Goal: Task Accomplishment & Management: Use online tool/utility

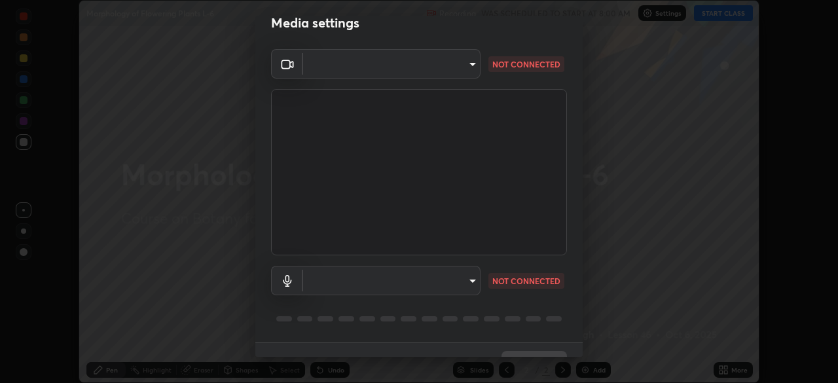
scroll to position [46, 0]
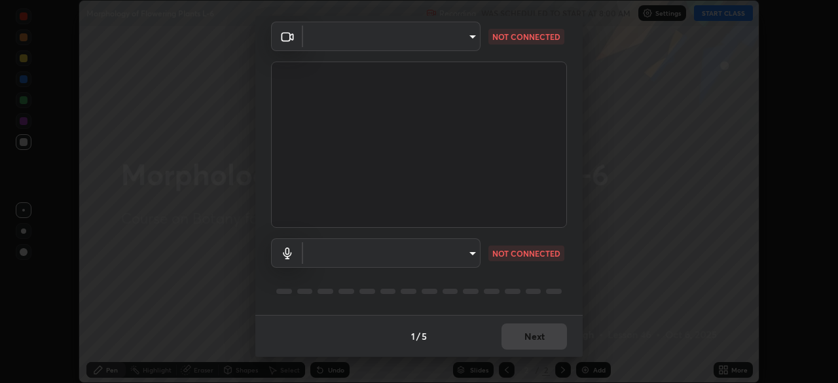
click at [465, 37] on body "Erase all Morphology of Flowering Plants L-6 Recording WAS SCHEDULED TO START A…" at bounding box center [419, 191] width 838 height 383
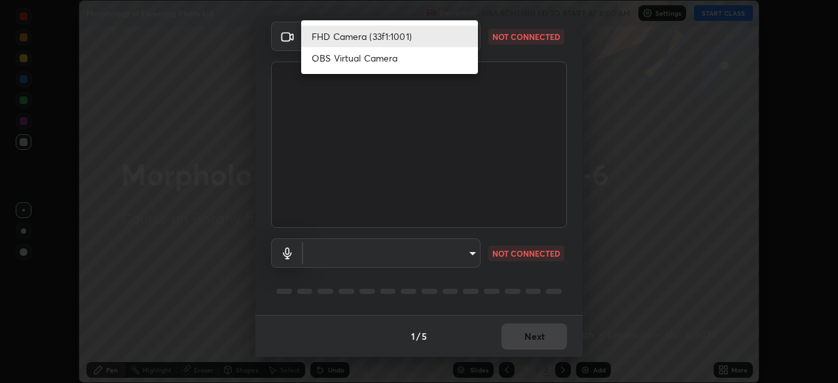
click at [442, 63] on li "OBS Virtual Camera" at bounding box center [389, 58] width 177 height 22
type input "b788ac264a4384ce5d8478f70a980c4a571f5703d5ca0b262cc65869eb062c47"
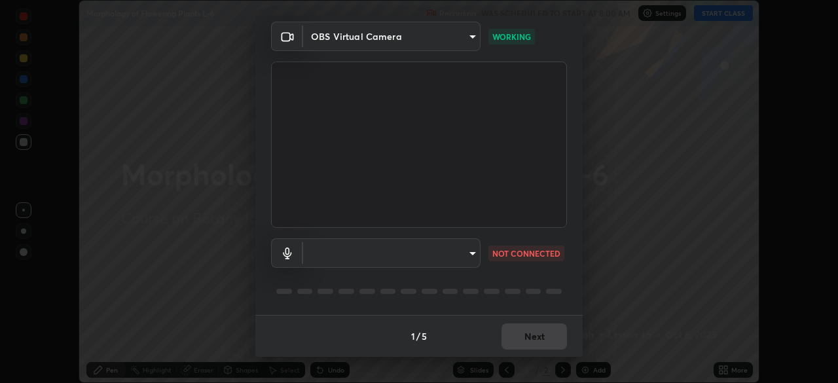
click at [522, 290] on div at bounding box center [419, 291] width 296 height 16
click at [525, 291] on div at bounding box center [533, 291] width 16 height 5
click at [523, 287] on div at bounding box center [419, 291] width 296 height 16
click at [523, 285] on div at bounding box center [419, 291] width 296 height 16
click at [637, 133] on div "Media settings OBS Virtual Camera b788ac264a4384ce5d8478f70a980c4a571f5703d5ca0…" at bounding box center [419, 191] width 838 height 383
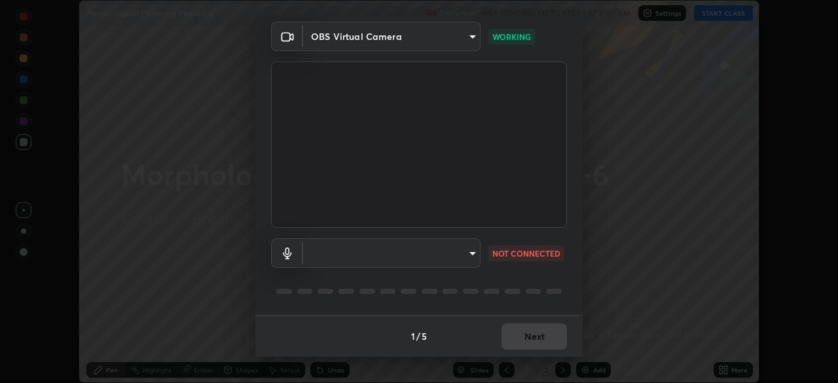
click at [648, 130] on div "Media settings OBS Virtual Camera b788ac264a4384ce5d8478f70a980c4a571f5703d5ca0…" at bounding box center [419, 191] width 838 height 383
click at [653, 128] on div "Media settings OBS Virtual Camera b788ac264a4384ce5d8478f70a980c4a571f5703d5ca0…" at bounding box center [419, 191] width 838 height 383
click at [635, 142] on div "Media settings OBS Virtual Camera b788ac264a4384ce5d8478f70a980c4a571f5703d5ca0…" at bounding box center [419, 191] width 838 height 383
click at [473, 253] on body "Erase all Morphology of Flowering Plants L-6 Recording WAS SCHEDULED TO START A…" at bounding box center [419, 191] width 838 height 383
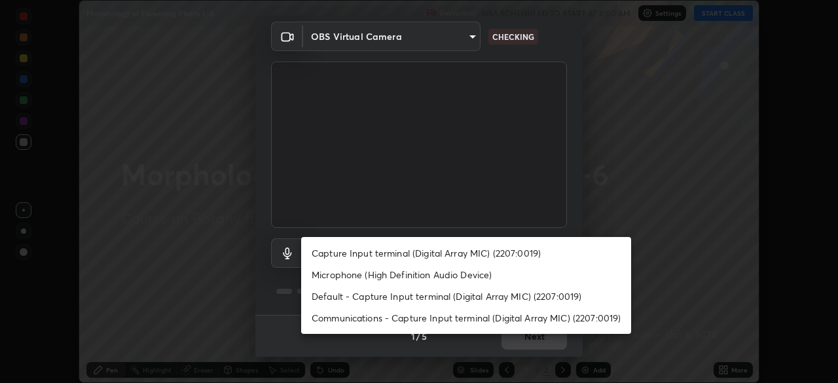
click at [494, 275] on li "Microphone (High Definition Audio Device)" at bounding box center [466, 275] width 330 height 22
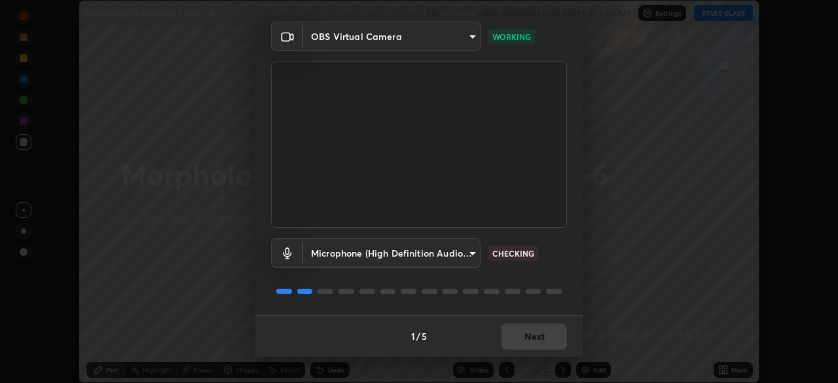
click at [473, 253] on body "Erase all Morphology of Flowering Plants L-6 Recording WAS SCHEDULED TO START A…" at bounding box center [419, 191] width 838 height 383
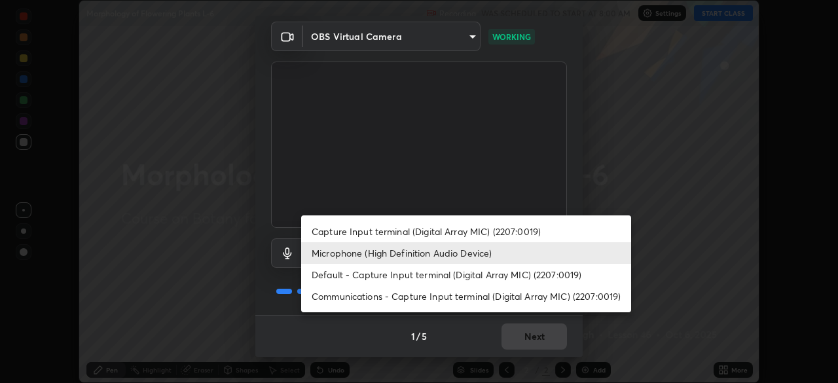
click at [479, 276] on li "Default - Capture Input terminal (Digital Array MIC) (2207:0019)" at bounding box center [466, 275] width 330 height 22
type input "default"
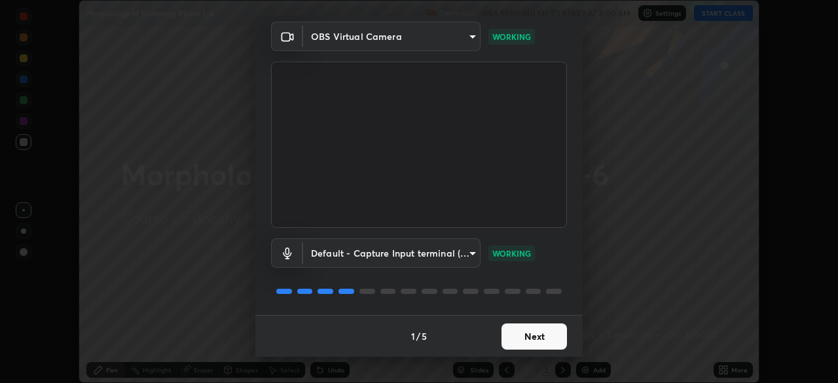
click at [546, 332] on button "Next" at bounding box center [533, 336] width 65 height 26
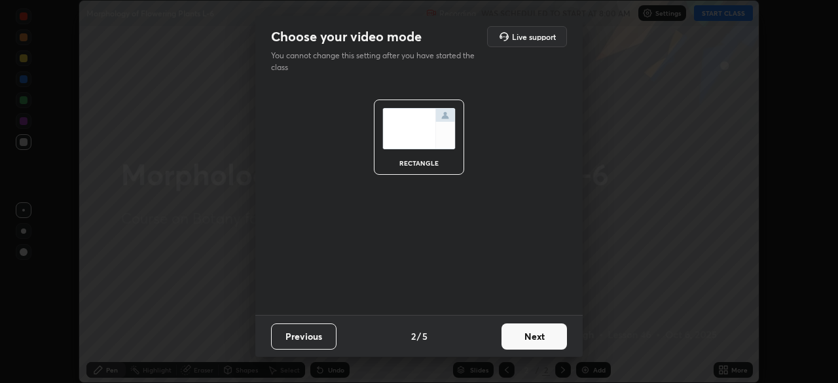
scroll to position [0, 0]
click at [541, 332] on button "Next" at bounding box center [533, 336] width 65 height 26
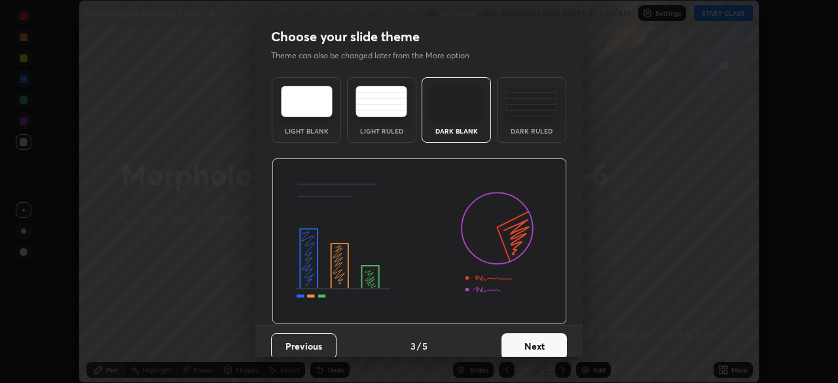
click at [542, 335] on button "Next" at bounding box center [533, 346] width 65 height 26
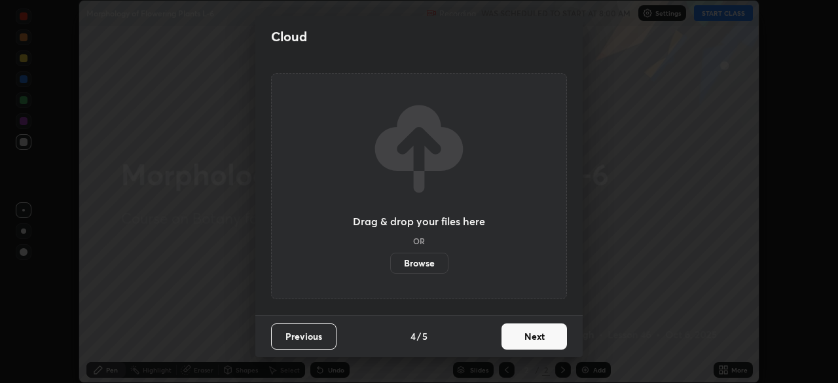
click at [540, 336] on button "Next" at bounding box center [533, 336] width 65 height 26
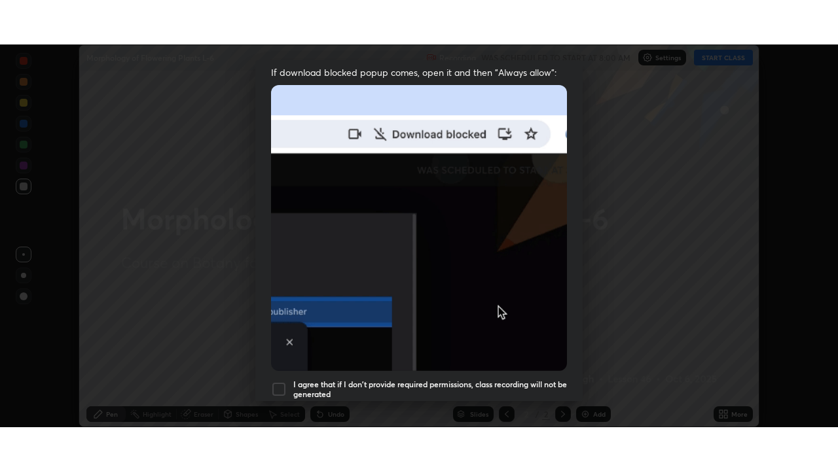
scroll to position [313, 0]
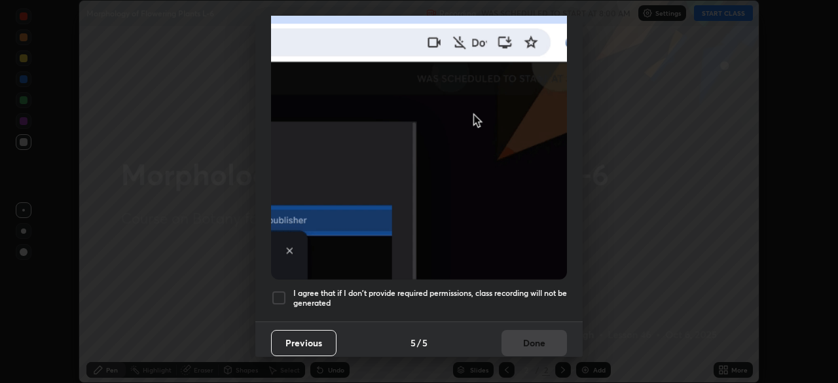
click at [532, 288] on h5 "I agree that if I don't provide required permissions, class recording will not …" at bounding box center [430, 298] width 274 height 20
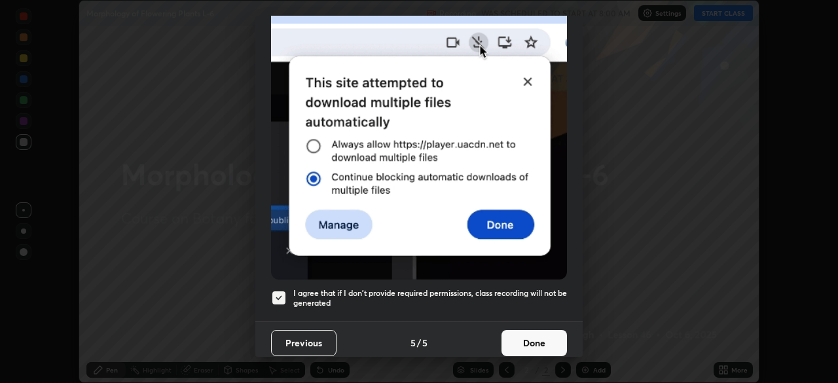
click at [534, 330] on button "Done" at bounding box center [533, 343] width 65 height 26
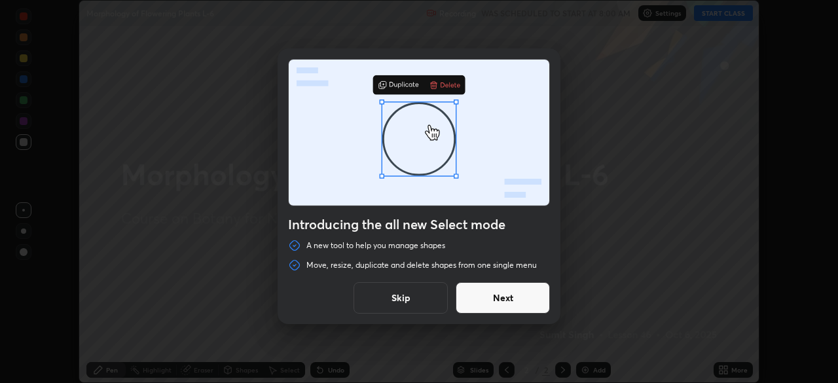
click at [432, 293] on button "Skip" at bounding box center [400, 297] width 94 height 31
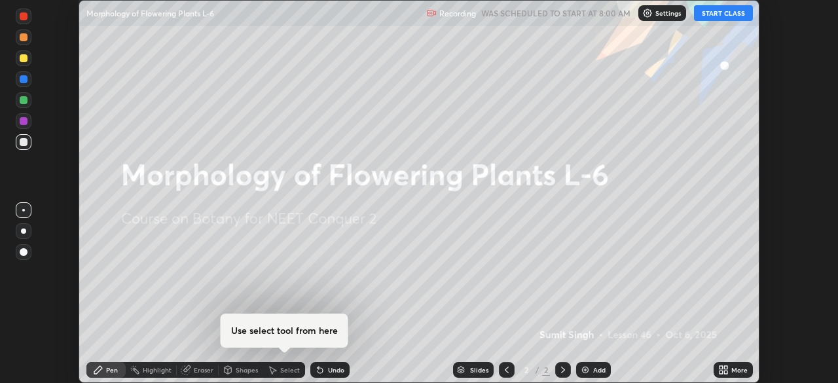
click at [725, 372] on icon at bounding box center [725, 371] width 3 height 3
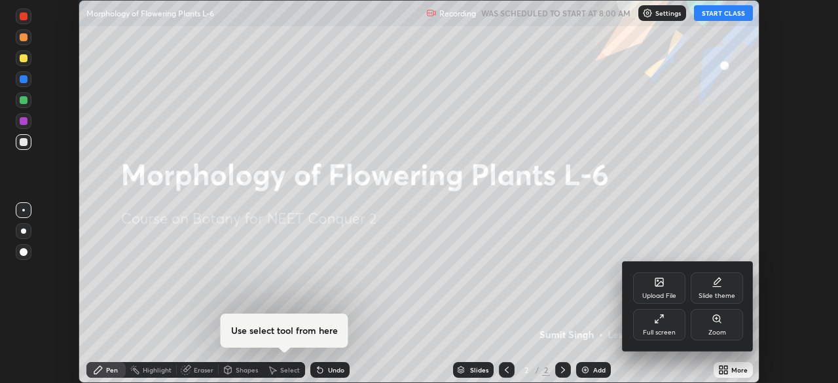
click at [664, 337] on div "Full screen" at bounding box center [659, 324] width 52 height 31
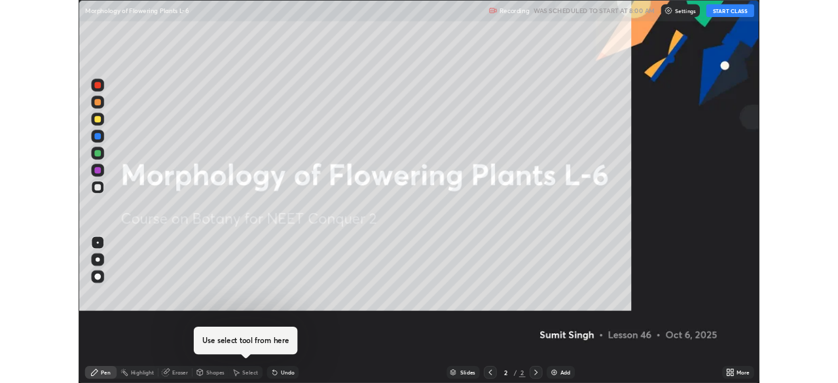
scroll to position [471, 838]
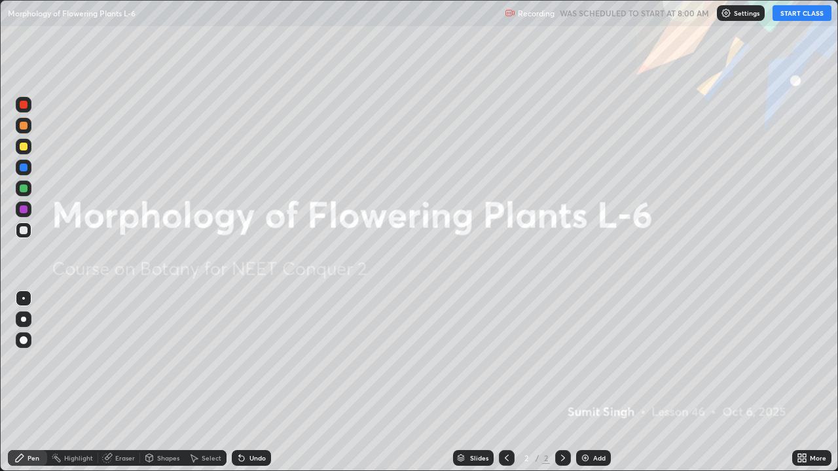
click at [792, 14] on button "START CLASS" at bounding box center [801, 13] width 59 height 16
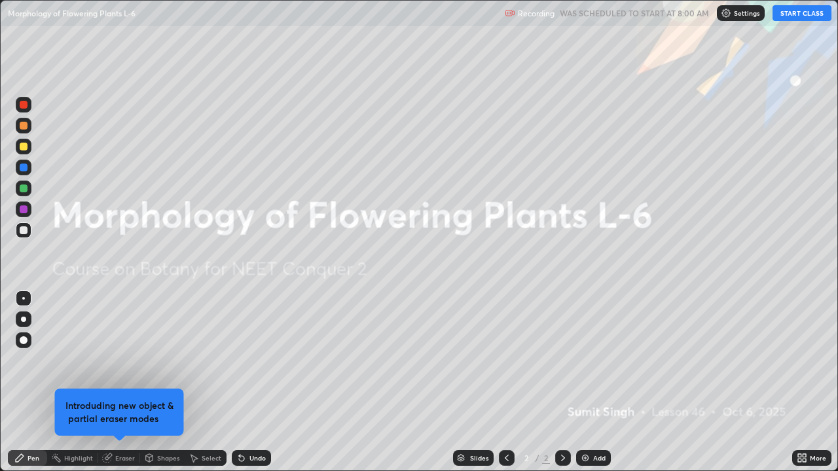
click at [597, 382] on div "Add" at bounding box center [599, 458] width 12 height 7
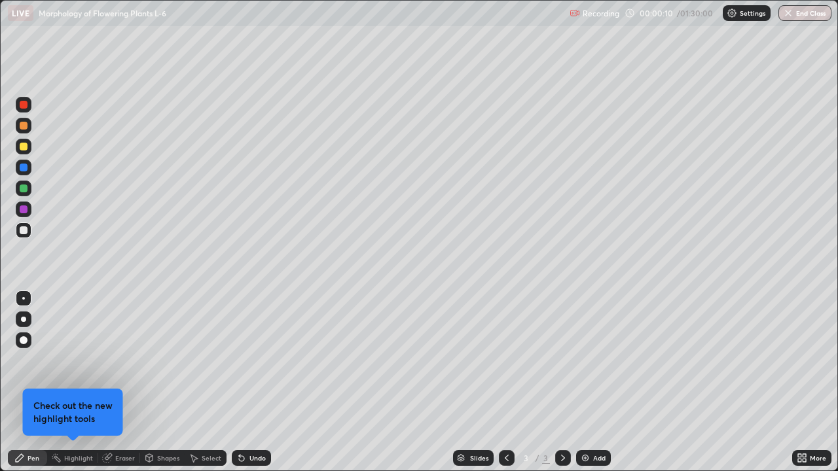
click at [26, 320] on div at bounding box center [23, 319] width 5 height 5
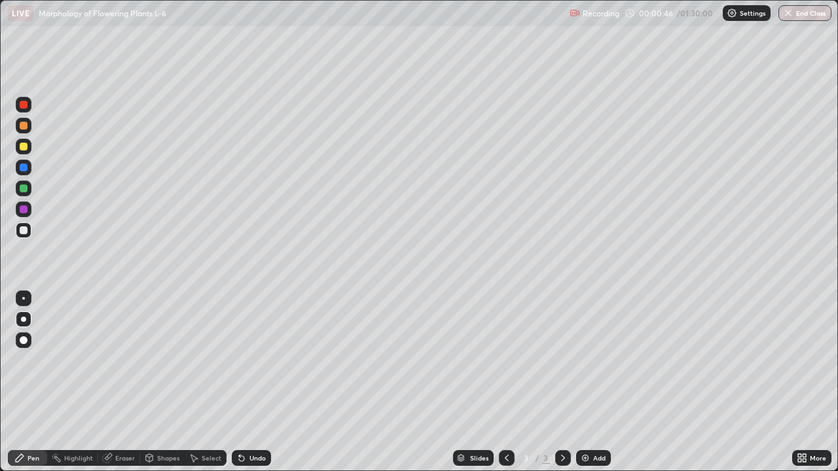
click at [26, 228] on div at bounding box center [24, 230] width 8 height 8
click at [254, 382] on div "Undo" at bounding box center [257, 458] width 16 height 7
click at [239, 382] on icon at bounding box center [239, 455] width 1 height 1
click at [26, 123] on div at bounding box center [24, 126] width 8 height 8
click at [252, 382] on div "Undo" at bounding box center [257, 458] width 16 height 7
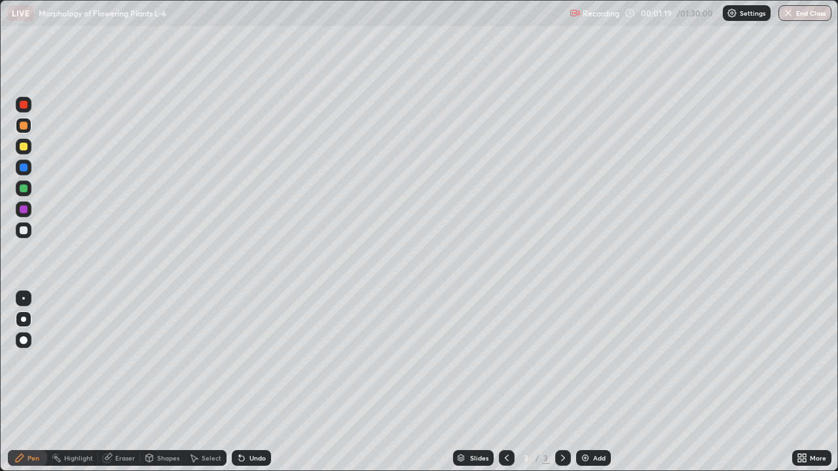
click at [253, 382] on div "Undo" at bounding box center [257, 458] width 16 height 7
click at [250, 382] on div "Undo" at bounding box center [257, 458] width 16 height 7
click at [28, 188] on div at bounding box center [24, 189] width 16 height 16
click at [24, 230] on div at bounding box center [24, 230] width 8 height 8
click at [24, 147] on div at bounding box center [24, 147] width 8 height 8
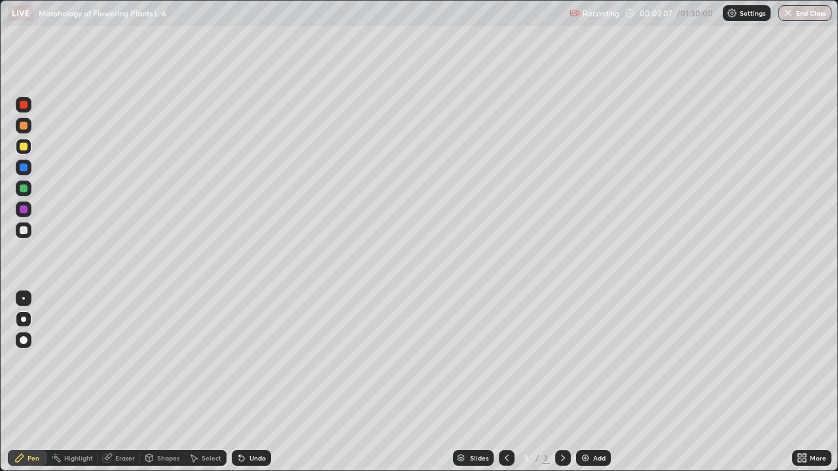
click at [246, 382] on div "Undo" at bounding box center [251, 458] width 39 height 16
click at [244, 382] on icon at bounding box center [241, 458] width 10 height 10
click at [249, 382] on div "Undo" at bounding box center [257, 458] width 16 height 7
click at [257, 382] on div "Undo" at bounding box center [257, 458] width 16 height 7
click at [24, 188] on div at bounding box center [24, 189] width 8 height 8
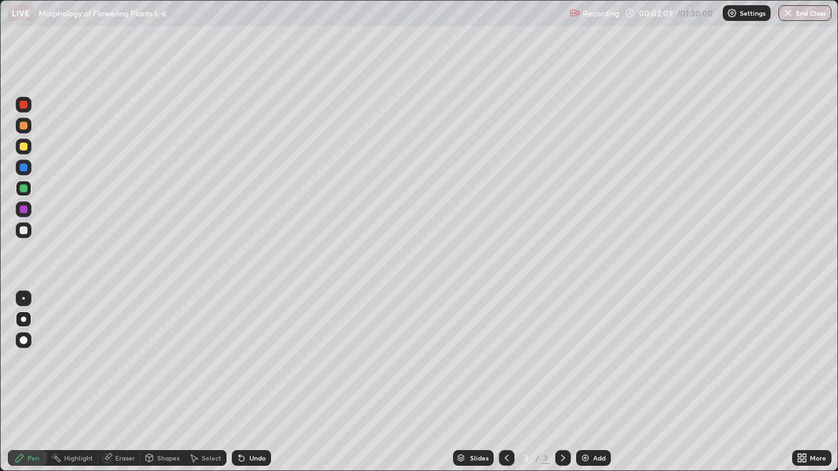
click at [25, 127] on div at bounding box center [24, 126] width 8 height 8
click at [249, 382] on div "Undo" at bounding box center [257, 458] width 16 height 7
click at [252, 382] on div "Undo" at bounding box center [251, 458] width 39 height 16
click at [25, 209] on div at bounding box center [24, 209] width 8 height 8
click at [18, 151] on div at bounding box center [24, 147] width 16 height 16
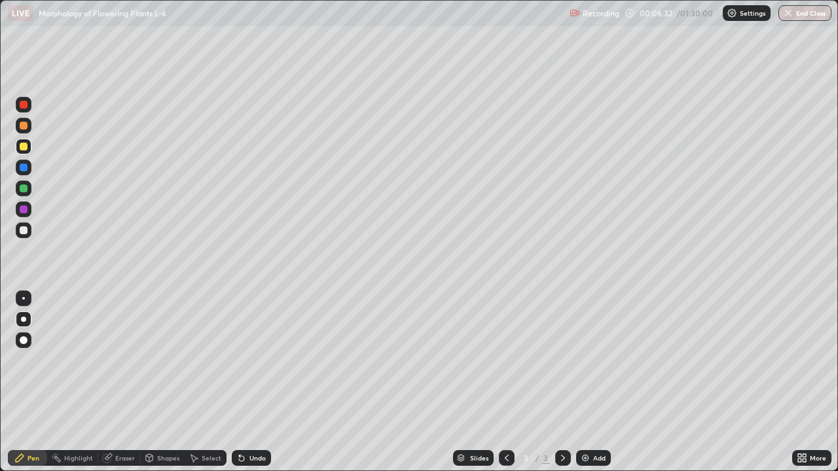
click at [28, 228] on div at bounding box center [24, 230] width 16 height 16
click at [251, 382] on div "Undo" at bounding box center [257, 458] width 16 height 7
click at [21, 188] on div at bounding box center [24, 189] width 8 height 8
click at [249, 382] on div "Undo" at bounding box center [251, 458] width 39 height 16
click at [240, 382] on icon at bounding box center [241, 458] width 5 height 5
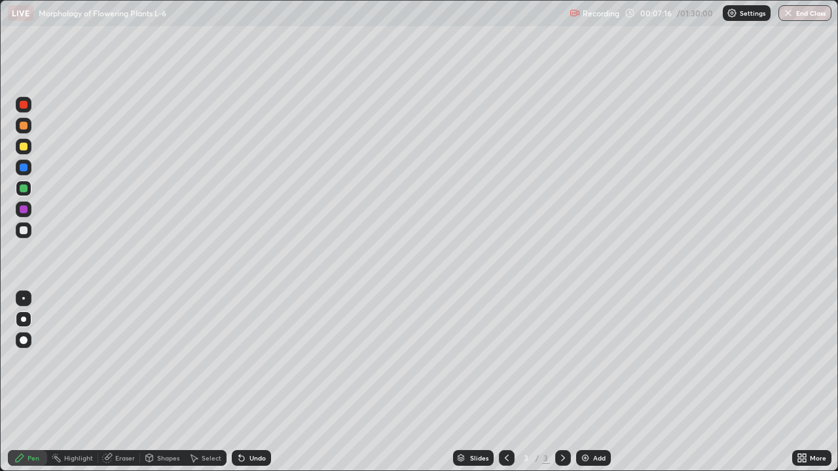
click at [240, 382] on icon at bounding box center [241, 458] width 5 height 5
click at [243, 382] on div "Undo" at bounding box center [251, 458] width 39 height 16
click at [245, 382] on div "Undo" at bounding box center [251, 458] width 39 height 16
click at [244, 382] on icon at bounding box center [241, 458] width 10 height 10
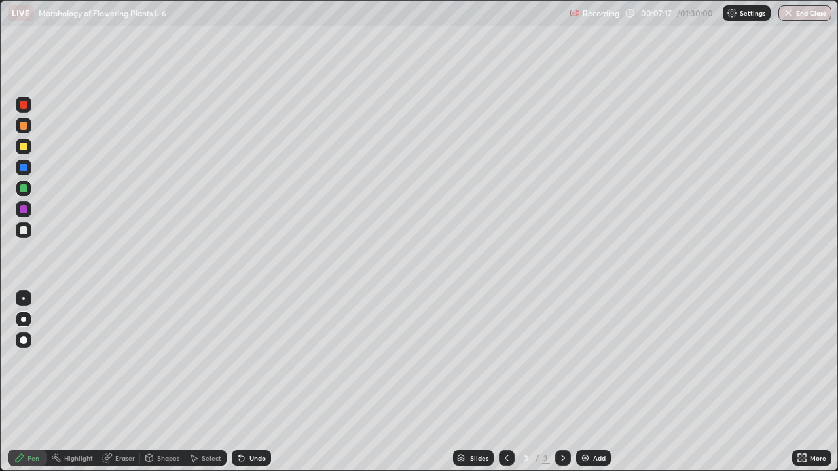
click at [241, 382] on icon at bounding box center [241, 458] width 5 height 5
click at [240, 382] on icon at bounding box center [241, 458] width 5 height 5
click at [241, 382] on icon at bounding box center [241, 458] width 5 height 5
click at [20, 227] on div at bounding box center [24, 230] width 8 height 8
click at [601, 382] on div "Add" at bounding box center [599, 458] width 12 height 7
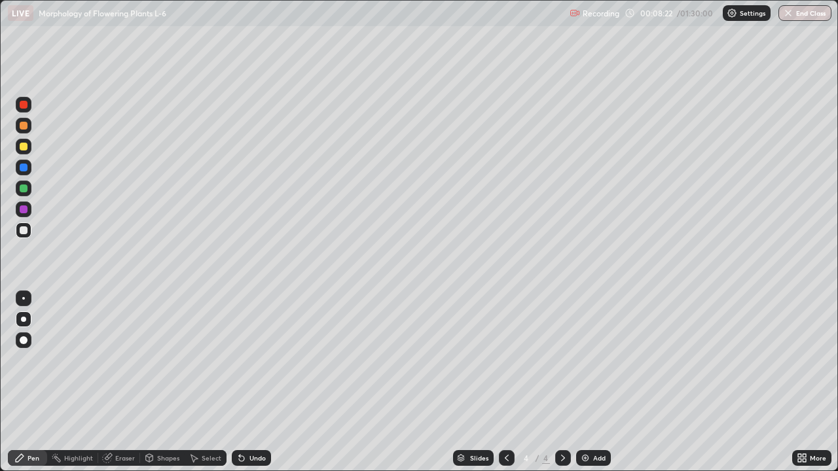
click at [29, 108] on div at bounding box center [24, 105] width 16 height 16
click at [26, 125] on div at bounding box center [24, 126] width 8 height 8
click at [256, 382] on div "Undo" at bounding box center [251, 458] width 39 height 16
click at [250, 382] on div "Undo" at bounding box center [257, 458] width 16 height 7
click at [245, 382] on div "Undo" at bounding box center [251, 458] width 39 height 16
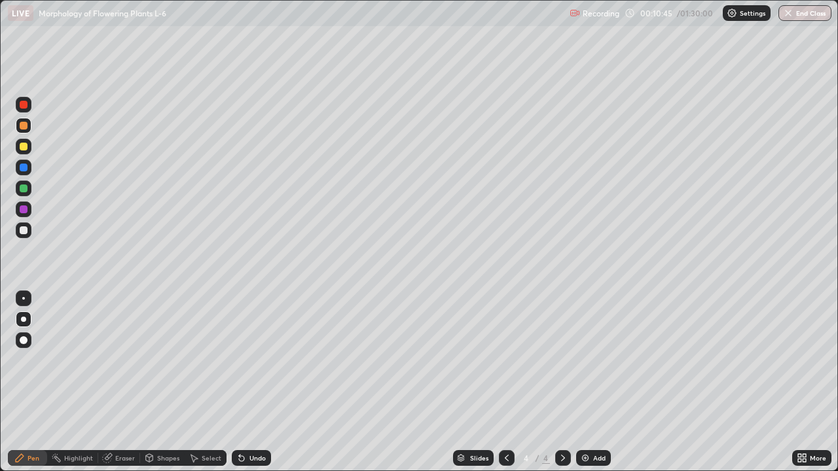
click at [251, 382] on div "Undo" at bounding box center [251, 458] width 39 height 16
click at [249, 382] on div "Undo" at bounding box center [257, 458] width 16 height 7
click at [28, 228] on div at bounding box center [24, 230] width 16 height 16
click at [26, 126] on div at bounding box center [24, 126] width 8 height 8
click at [27, 224] on div at bounding box center [24, 230] width 16 height 16
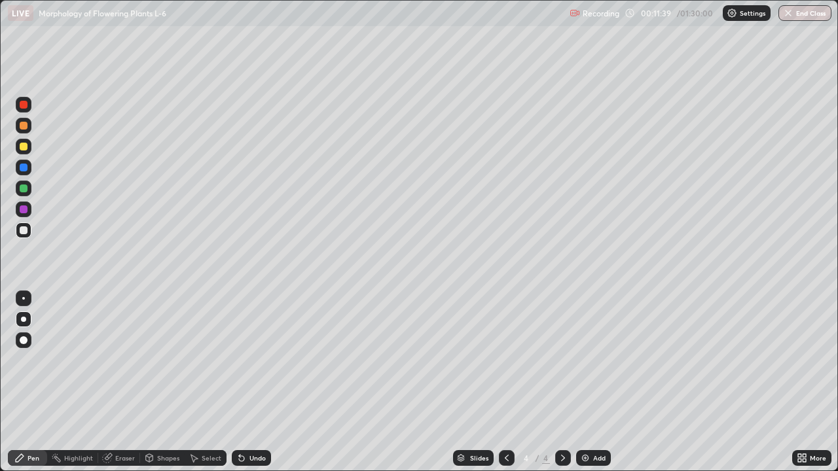
click at [255, 382] on div "Undo" at bounding box center [257, 458] width 16 height 7
click at [26, 213] on div at bounding box center [24, 209] width 8 height 8
click at [24, 145] on div at bounding box center [24, 147] width 8 height 8
click at [24, 128] on div at bounding box center [24, 126] width 8 height 8
click at [251, 382] on div "Undo" at bounding box center [257, 458] width 16 height 7
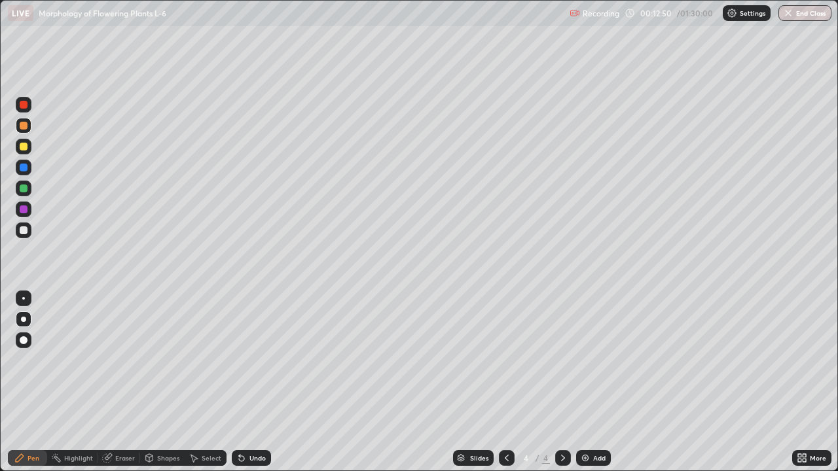
click at [24, 230] on div at bounding box center [24, 230] width 8 height 8
click at [26, 210] on div at bounding box center [24, 209] width 8 height 8
click at [24, 226] on div at bounding box center [24, 230] width 8 height 8
click at [505, 382] on icon at bounding box center [506, 458] width 10 height 10
click at [26, 212] on div at bounding box center [24, 209] width 8 height 8
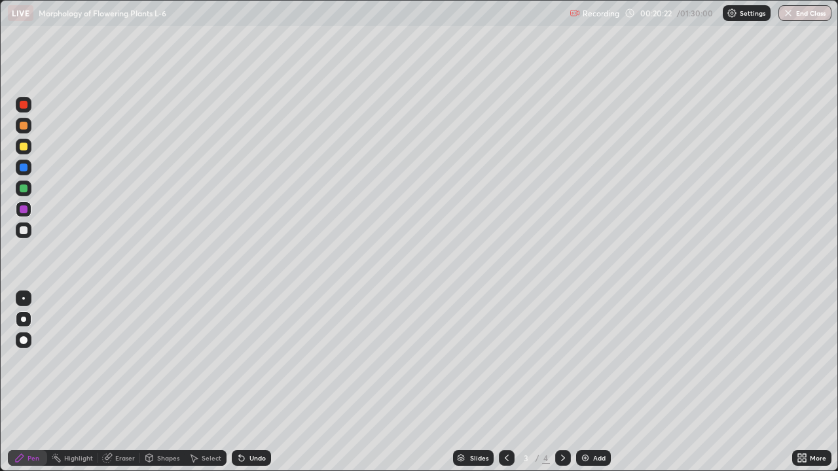
click at [22, 232] on div at bounding box center [24, 230] width 8 height 8
click at [561, 382] on icon at bounding box center [563, 458] width 10 height 10
click at [590, 382] on div "Add" at bounding box center [593, 458] width 35 height 16
click at [28, 188] on div at bounding box center [24, 189] width 16 height 16
click at [25, 228] on div at bounding box center [24, 230] width 8 height 8
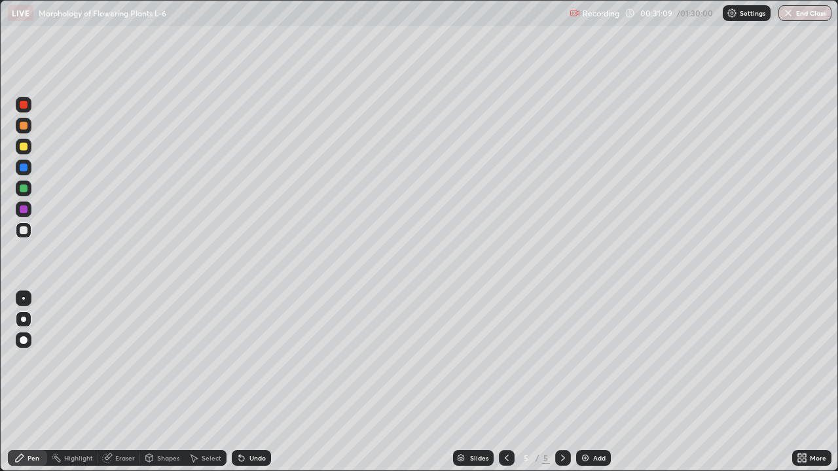
click at [25, 126] on div at bounding box center [24, 126] width 8 height 8
click at [162, 382] on div "Shapes" at bounding box center [168, 458] width 22 height 7
click at [119, 382] on div "Eraser" at bounding box center [125, 458] width 20 height 7
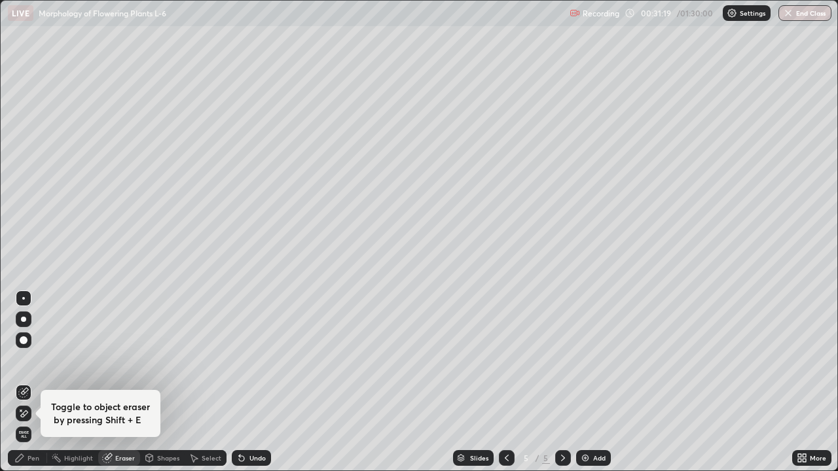
click at [32, 382] on div "Pen" at bounding box center [27, 458] width 39 height 16
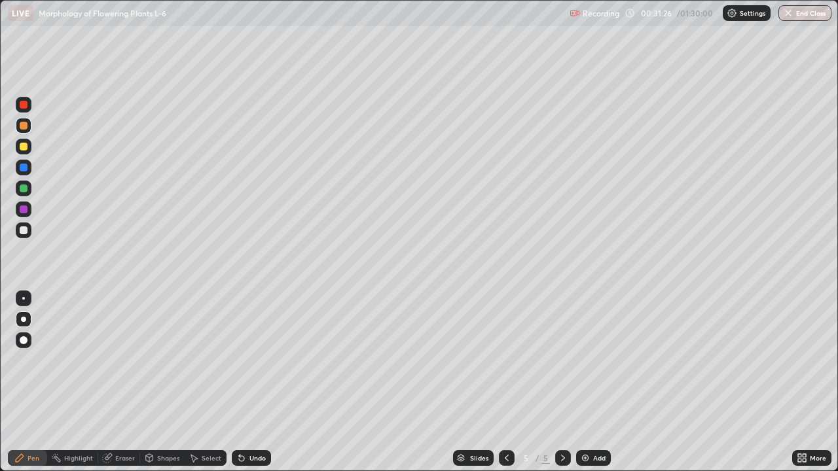
click at [26, 147] on div at bounding box center [24, 147] width 8 height 8
click at [24, 229] on div at bounding box center [24, 230] width 8 height 8
click at [31, 190] on div at bounding box center [24, 189] width 16 height 16
click at [255, 382] on div "Undo" at bounding box center [257, 458] width 16 height 7
click at [22, 231] on div at bounding box center [24, 230] width 8 height 8
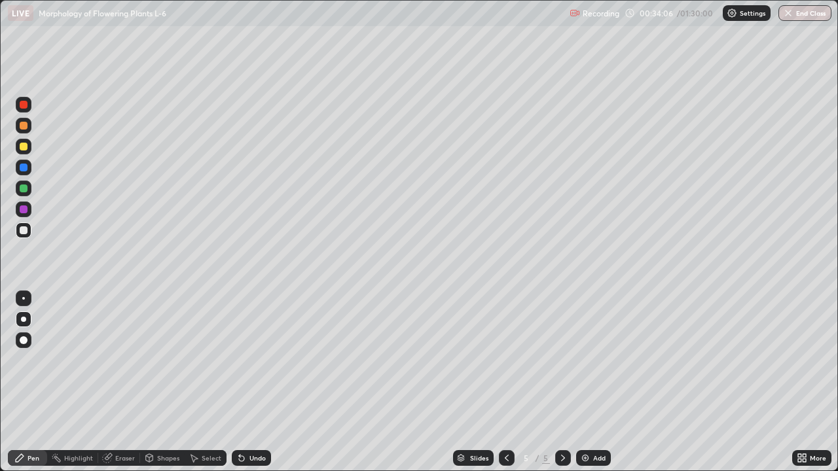
click at [26, 188] on div at bounding box center [24, 189] width 8 height 8
click at [257, 382] on div "Undo" at bounding box center [257, 458] width 16 height 7
click at [30, 228] on div at bounding box center [24, 230] width 16 height 16
click at [25, 190] on div at bounding box center [24, 189] width 8 height 8
click at [20, 144] on div at bounding box center [24, 147] width 8 height 8
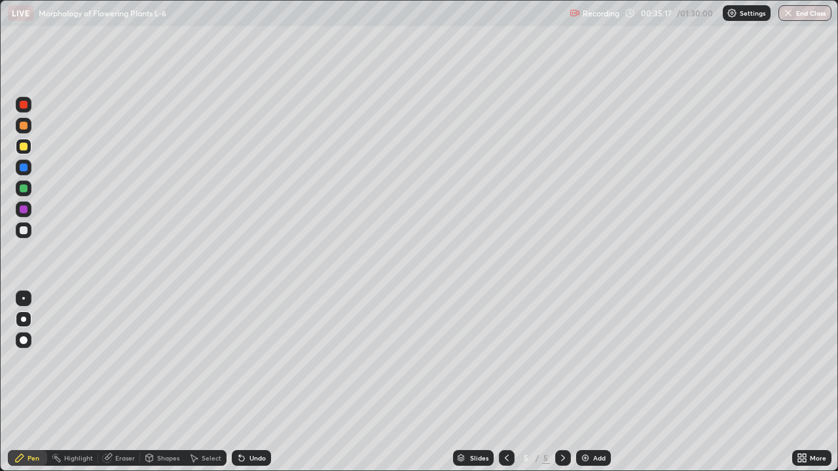
click at [30, 228] on div at bounding box center [24, 230] width 16 height 16
click at [256, 382] on div "Undo" at bounding box center [257, 458] width 16 height 7
click at [29, 192] on div at bounding box center [24, 189] width 16 height 16
click at [506, 382] on div at bounding box center [507, 458] width 16 height 26
click at [22, 229] on div at bounding box center [24, 230] width 8 height 8
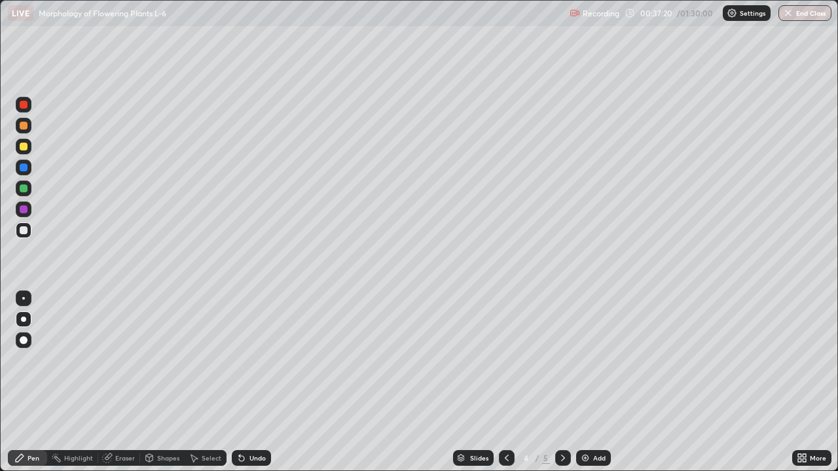
click at [23, 206] on div at bounding box center [24, 209] width 8 height 8
click at [26, 232] on div at bounding box center [24, 230] width 8 height 8
click at [23, 211] on div at bounding box center [24, 209] width 8 height 8
click at [561, 382] on icon at bounding box center [563, 458] width 10 height 10
click at [29, 188] on div at bounding box center [24, 189] width 16 height 16
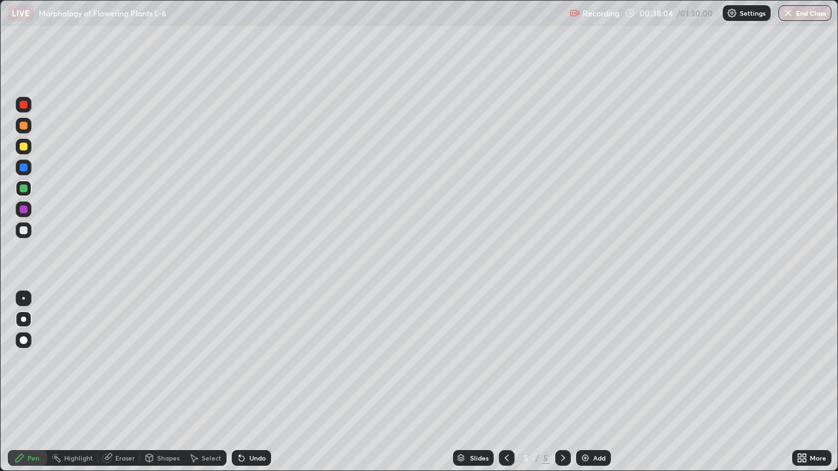
click at [251, 382] on div "Undo" at bounding box center [257, 458] width 16 height 7
click at [24, 230] on div at bounding box center [24, 230] width 8 height 8
click at [244, 382] on icon at bounding box center [241, 458] width 10 height 10
click at [247, 382] on div "Undo" at bounding box center [251, 458] width 39 height 16
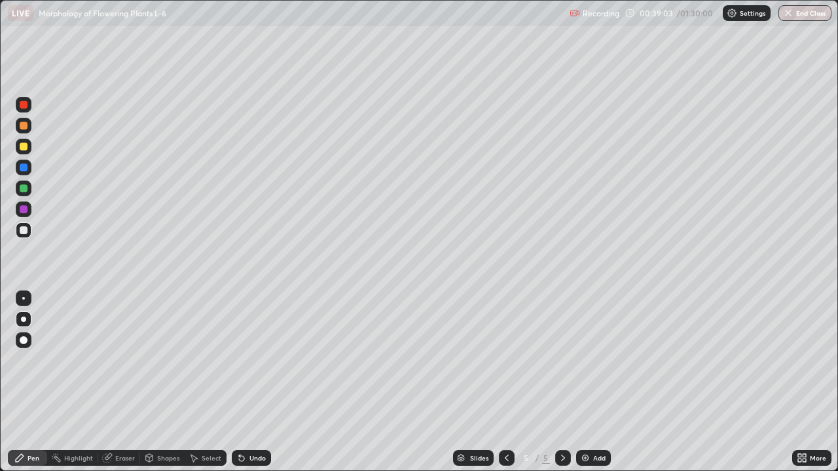
click at [244, 382] on div "Undo" at bounding box center [251, 458] width 39 height 16
click at [243, 382] on div "Undo" at bounding box center [251, 458] width 39 height 16
click at [239, 382] on icon at bounding box center [239, 455] width 1 height 1
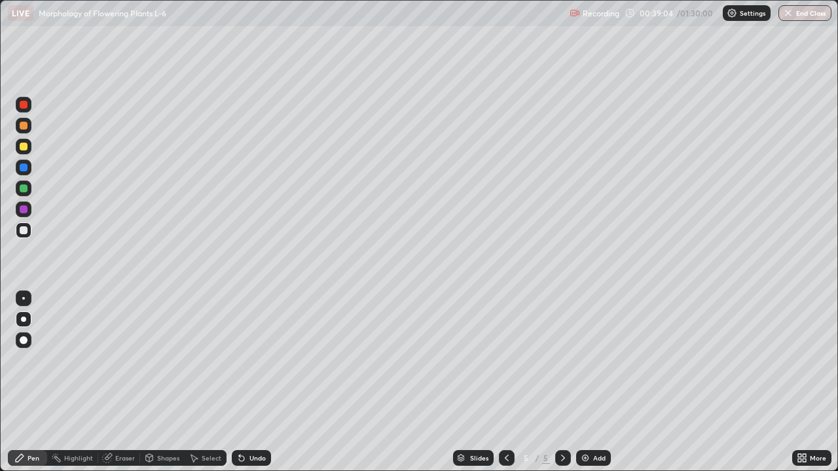
click at [239, 382] on icon at bounding box center [239, 455] width 1 height 1
click at [241, 382] on div "Undo" at bounding box center [251, 458] width 39 height 16
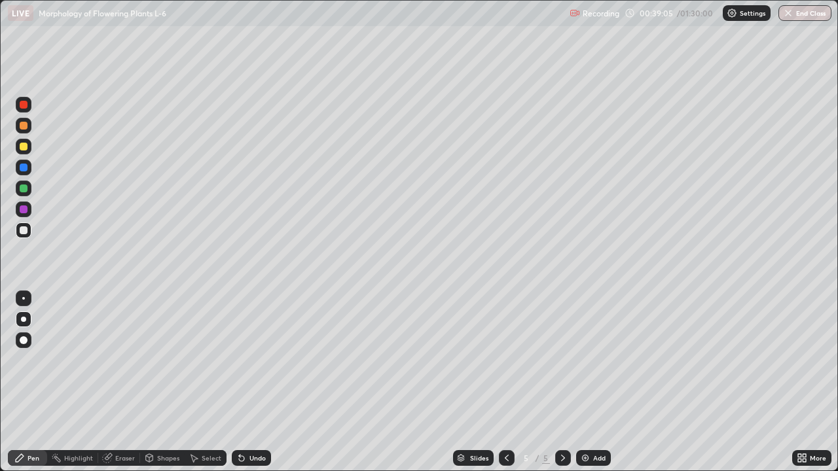
click at [241, 382] on div "Undo" at bounding box center [251, 458] width 39 height 16
click at [240, 382] on div "Undo" at bounding box center [251, 458] width 39 height 16
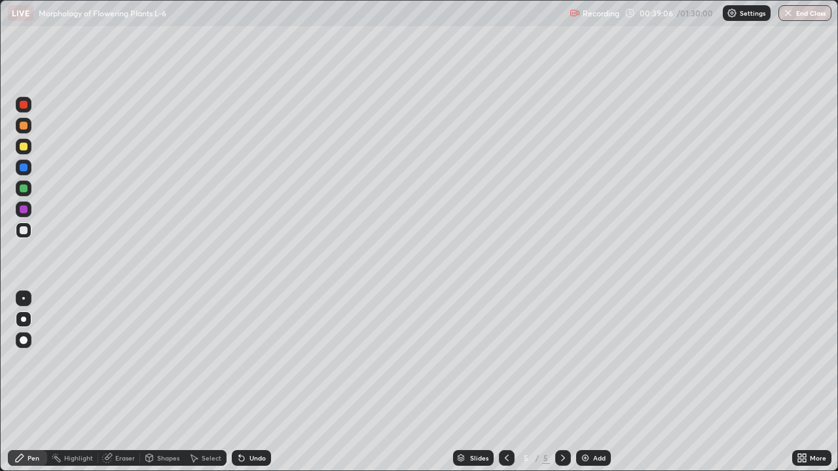
click at [240, 382] on div "Undo" at bounding box center [251, 458] width 39 height 16
click at [597, 382] on div "Add" at bounding box center [599, 458] width 12 height 7
click at [24, 189] on div at bounding box center [24, 189] width 8 height 8
click at [124, 382] on div "Eraser" at bounding box center [125, 458] width 20 height 7
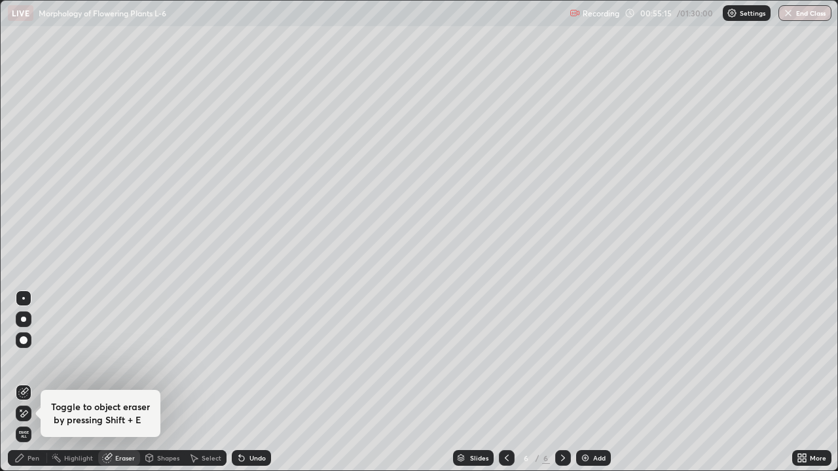
click at [30, 382] on div "Pen" at bounding box center [33, 458] width 12 height 7
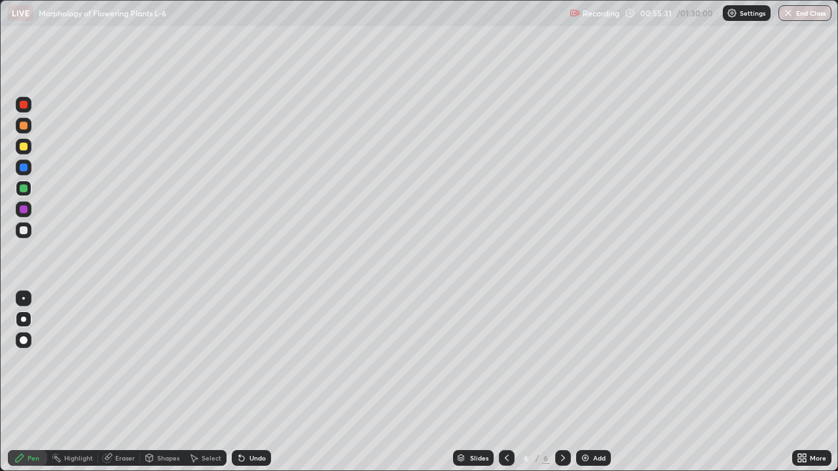
click at [499, 382] on div at bounding box center [507, 458] width 16 height 16
click at [599, 382] on div "Add" at bounding box center [593, 458] width 35 height 16
click at [24, 230] on div at bounding box center [24, 230] width 8 height 8
click at [26, 149] on div at bounding box center [24, 147] width 8 height 8
click at [26, 192] on div at bounding box center [24, 189] width 8 height 8
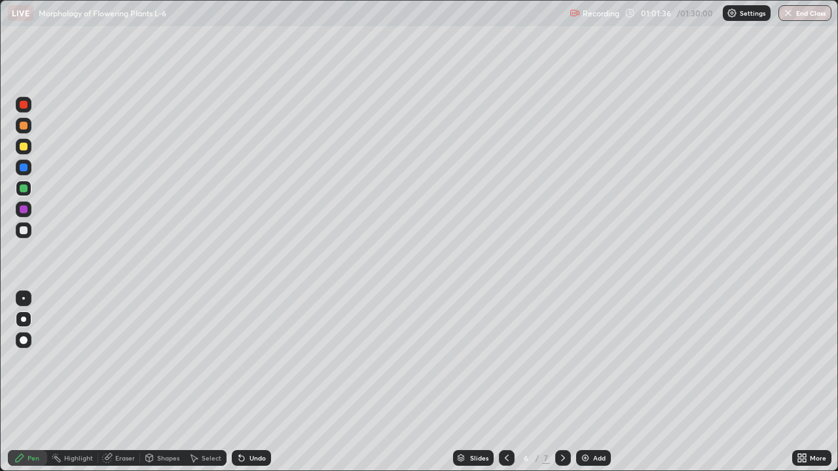
click at [251, 382] on div "Undo" at bounding box center [257, 458] width 16 height 7
click at [21, 229] on div at bounding box center [24, 230] width 8 height 8
click at [255, 382] on div "Undo" at bounding box center [257, 458] width 16 height 7
click at [24, 210] on div at bounding box center [24, 209] width 8 height 8
click at [256, 382] on div "Undo" at bounding box center [257, 458] width 16 height 7
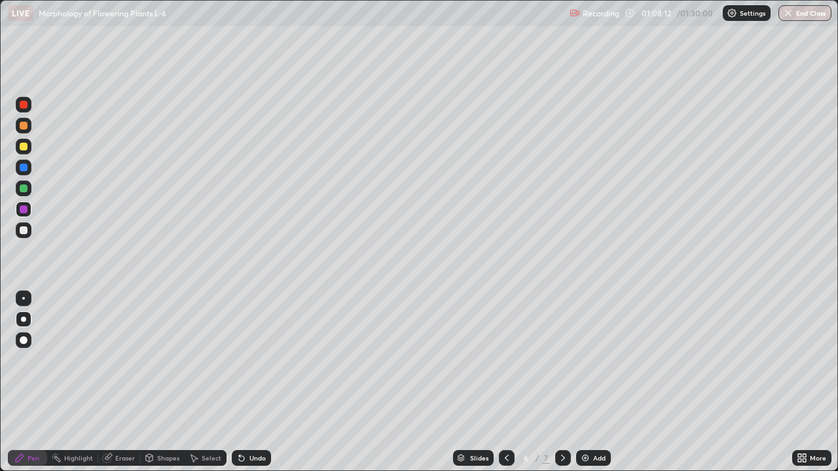
click at [588, 382] on img at bounding box center [585, 458] width 10 height 10
click at [505, 382] on icon at bounding box center [506, 458] width 10 height 10
click at [242, 382] on div "Undo" at bounding box center [251, 458] width 39 height 16
click at [253, 382] on div "Undo" at bounding box center [251, 458] width 39 height 16
click at [251, 382] on div "Undo" at bounding box center [251, 458] width 39 height 16
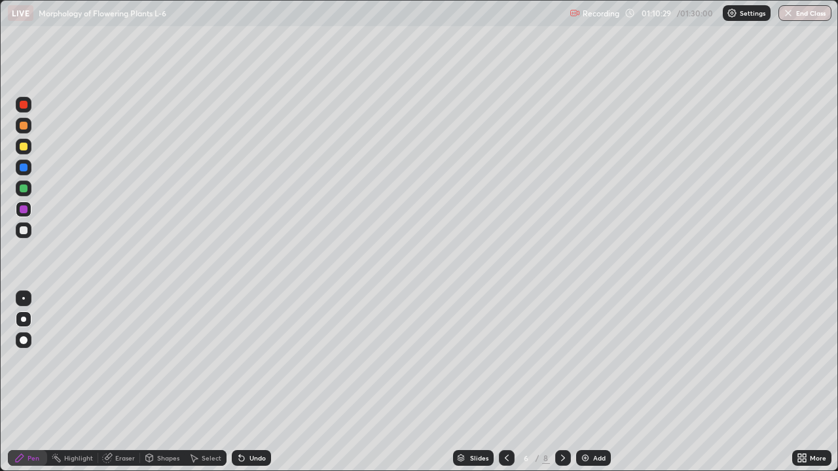
click at [24, 233] on div at bounding box center [24, 230] width 8 height 8
click at [561, 382] on icon at bounding box center [563, 458] width 10 height 10
click at [23, 168] on div at bounding box center [24, 168] width 8 height 8
click at [26, 147] on div at bounding box center [24, 147] width 8 height 8
click at [587, 382] on div "Add" at bounding box center [593, 458] width 35 height 16
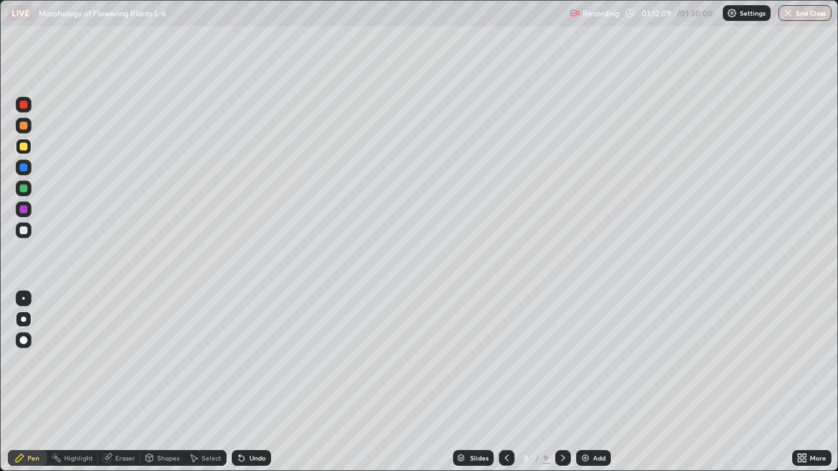
click at [23, 190] on div at bounding box center [24, 189] width 8 height 8
click at [26, 128] on div at bounding box center [24, 126] width 8 height 8
click at [22, 151] on div at bounding box center [24, 147] width 16 height 16
click at [246, 382] on div "Undo" at bounding box center [251, 458] width 39 height 16
click at [27, 188] on div at bounding box center [24, 189] width 8 height 8
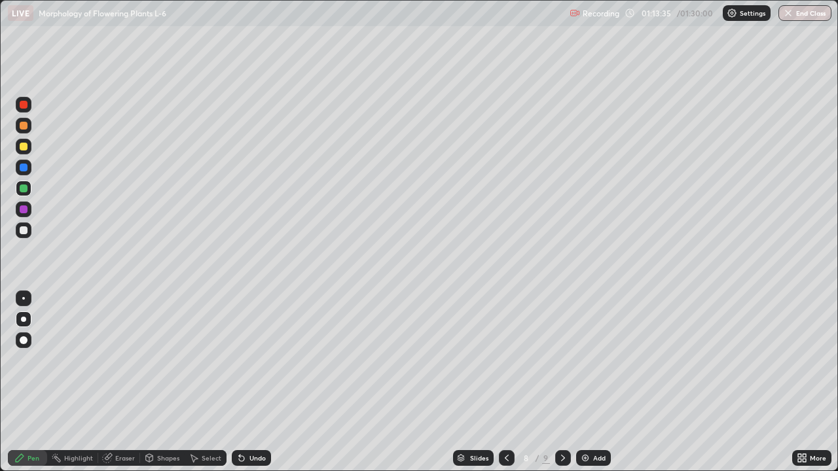
click at [247, 382] on div "Undo" at bounding box center [251, 458] width 39 height 16
click at [248, 382] on div "Undo" at bounding box center [251, 458] width 39 height 16
click at [249, 382] on div "Undo" at bounding box center [251, 458] width 39 height 16
click at [20, 231] on div at bounding box center [24, 230] width 8 height 8
click at [24, 190] on div at bounding box center [24, 189] width 8 height 8
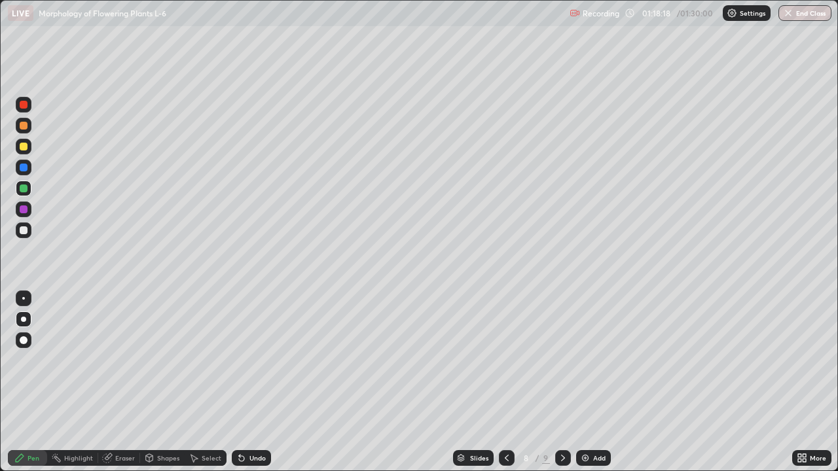
click at [20, 230] on div at bounding box center [24, 230] width 8 height 8
click at [255, 382] on div "Undo" at bounding box center [257, 458] width 16 height 7
click at [22, 190] on div at bounding box center [24, 189] width 8 height 8
click at [245, 382] on div "Undo" at bounding box center [251, 458] width 39 height 16
click at [245, 382] on icon at bounding box center [241, 458] width 10 height 10
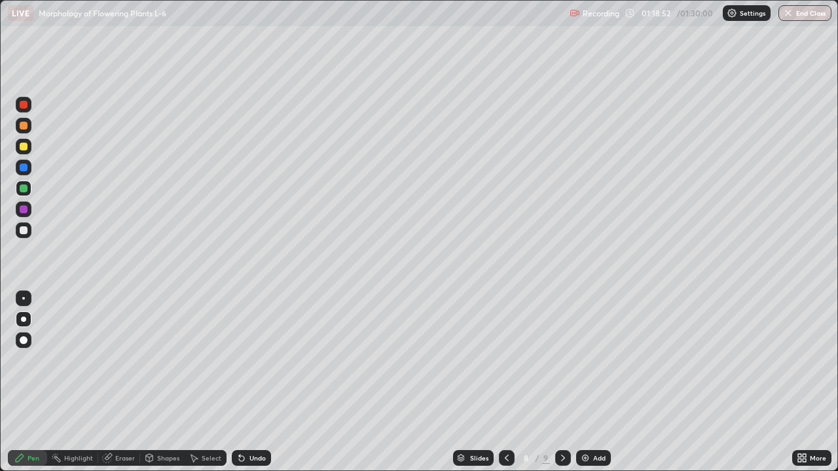
click at [245, 382] on div "Undo" at bounding box center [251, 458] width 39 height 16
click at [246, 382] on div "Undo" at bounding box center [251, 458] width 39 height 16
click at [25, 232] on div at bounding box center [24, 230] width 8 height 8
click at [249, 382] on div "Undo" at bounding box center [257, 458] width 16 height 7
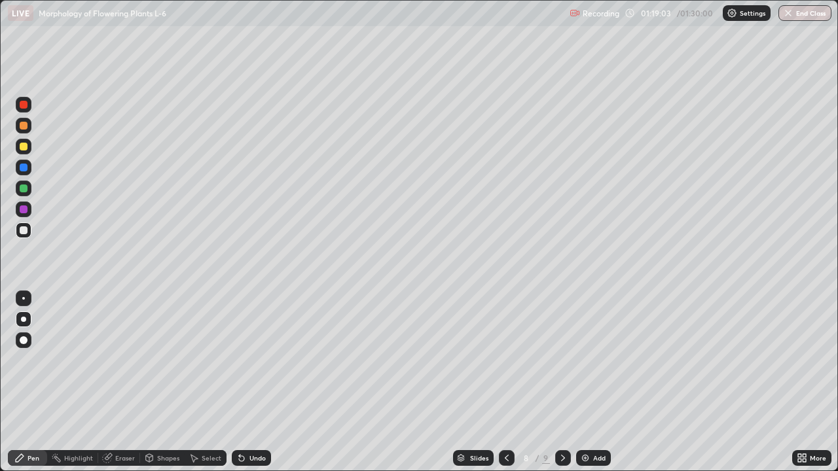
click at [254, 382] on div "Undo" at bounding box center [257, 458] width 16 height 7
click at [253, 382] on div "Undo" at bounding box center [257, 458] width 16 height 7
click at [249, 382] on div "Undo" at bounding box center [257, 458] width 16 height 7
click at [18, 188] on div at bounding box center [24, 189] width 16 height 16
click at [22, 230] on div at bounding box center [24, 230] width 8 height 8
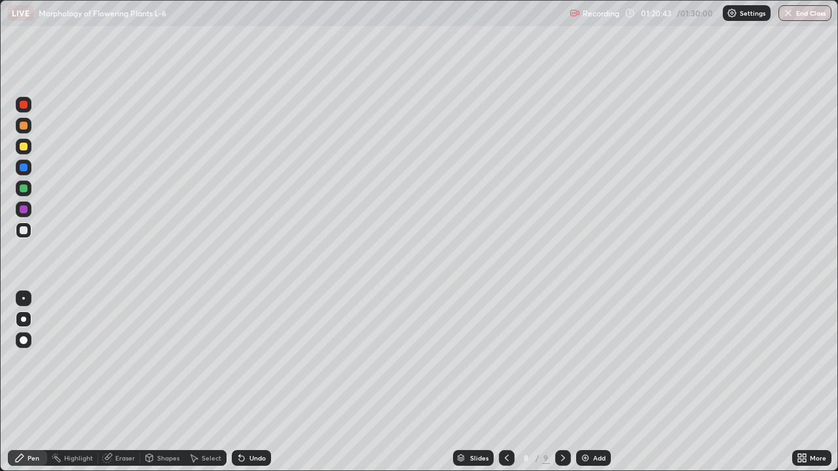
click at [122, 382] on div "Eraser" at bounding box center [125, 458] width 20 height 7
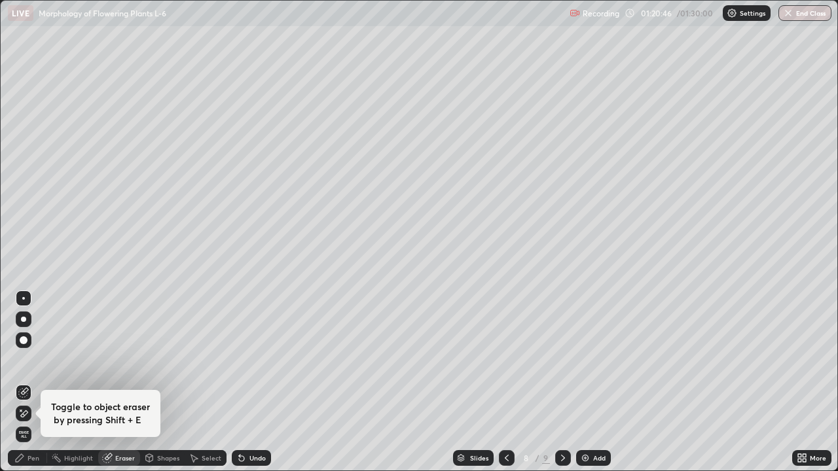
click at [27, 382] on div "Pen" at bounding box center [27, 458] width 39 height 16
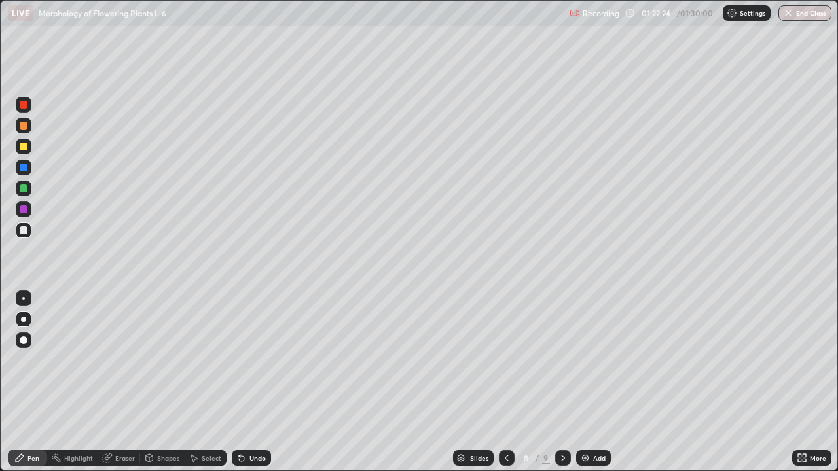
click at [593, 382] on div "Add" at bounding box center [599, 458] width 12 height 7
click at [795, 13] on button "End Class" at bounding box center [805, 13] width 52 height 16
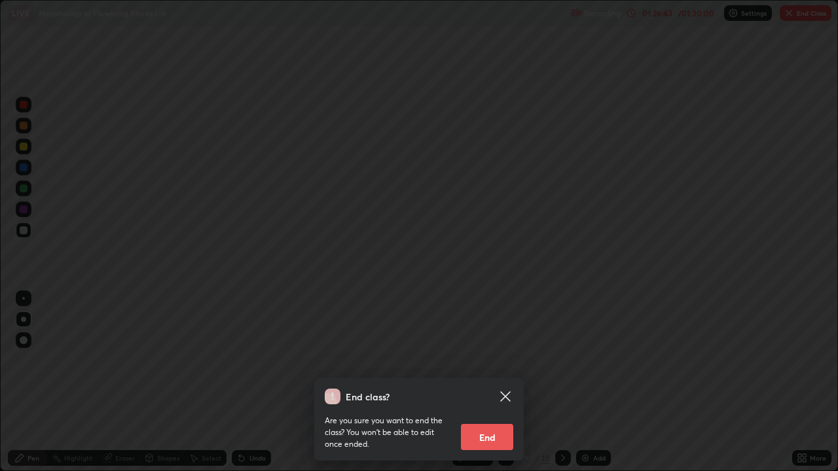
click at [504, 382] on button "End" at bounding box center [487, 437] width 52 height 26
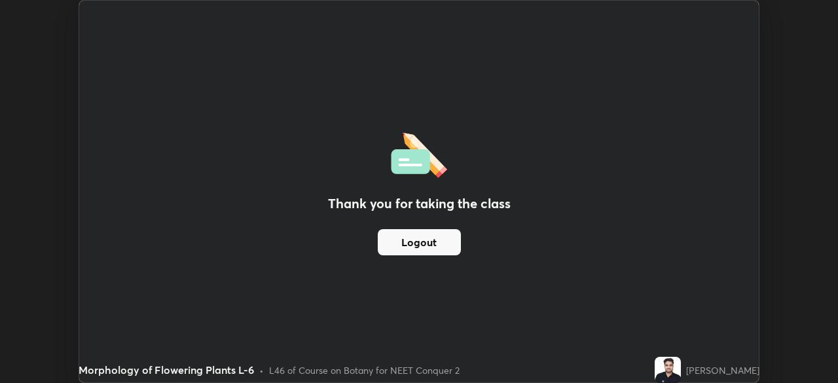
scroll to position [65056, 64601]
